Goal: Find contact information: Find contact information

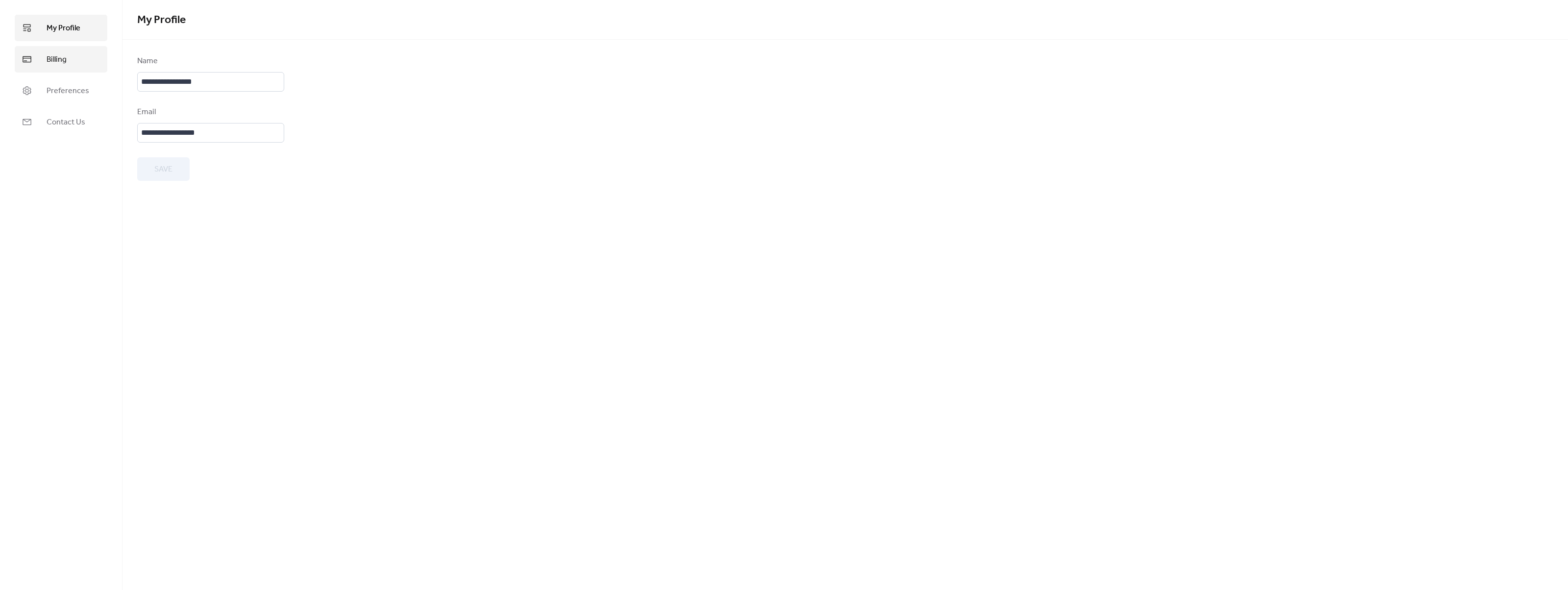
click at [52, 62] on span "Billing" at bounding box center [56, 60] width 20 height 12
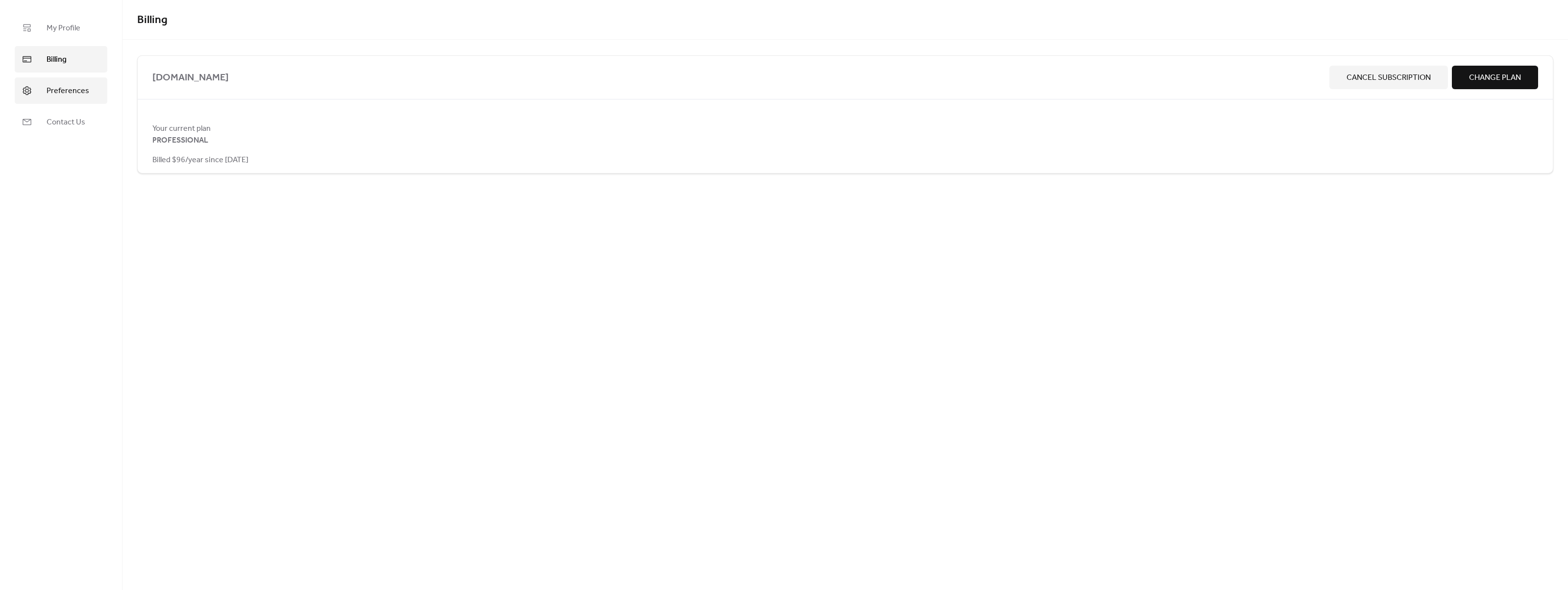
click at [76, 86] on span "Preferences" at bounding box center [68, 91] width 43 height 12
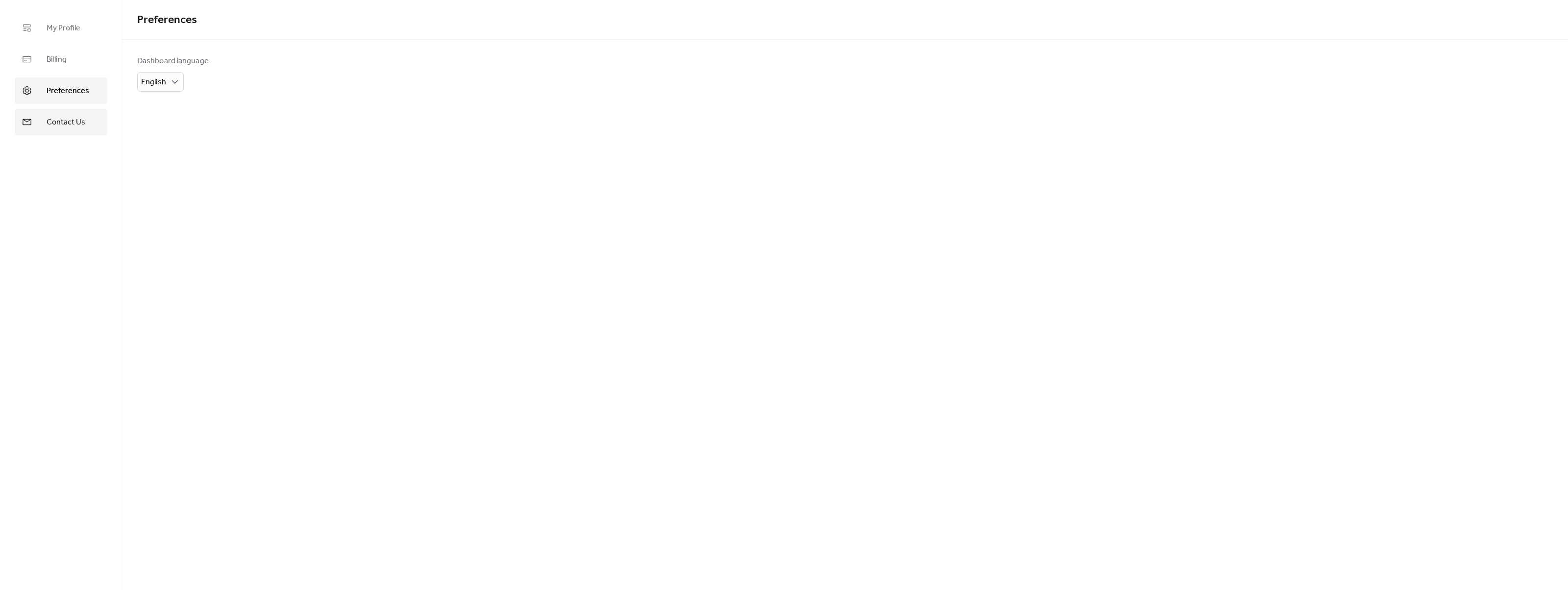
click at [72, 120] on span "Contact Us" at bounding box center [66, 122] width 39 height 12
